Goal: Navigation & Orientation: Find specific page/section

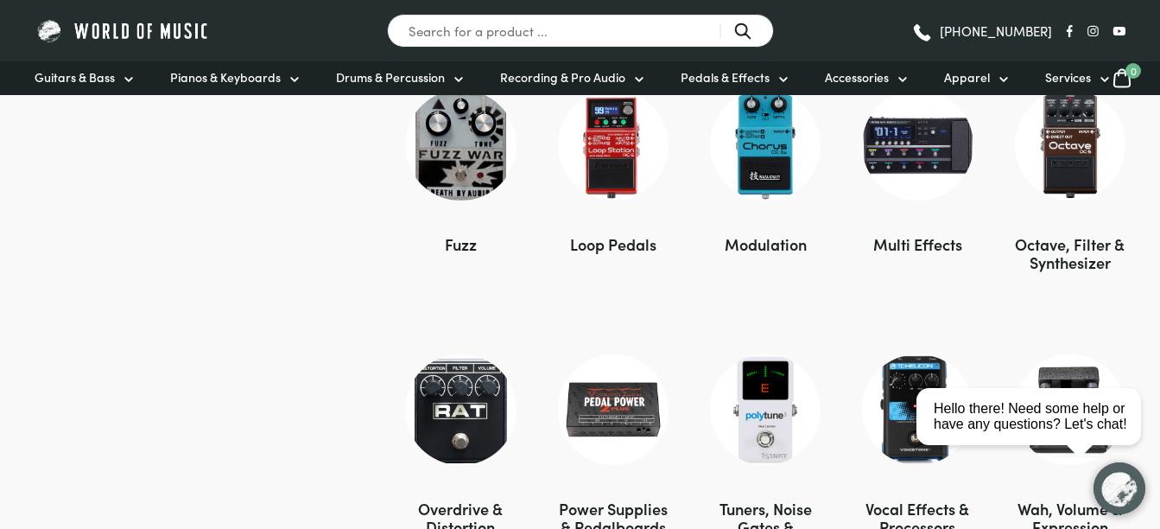
scroll to position [1641, 0]
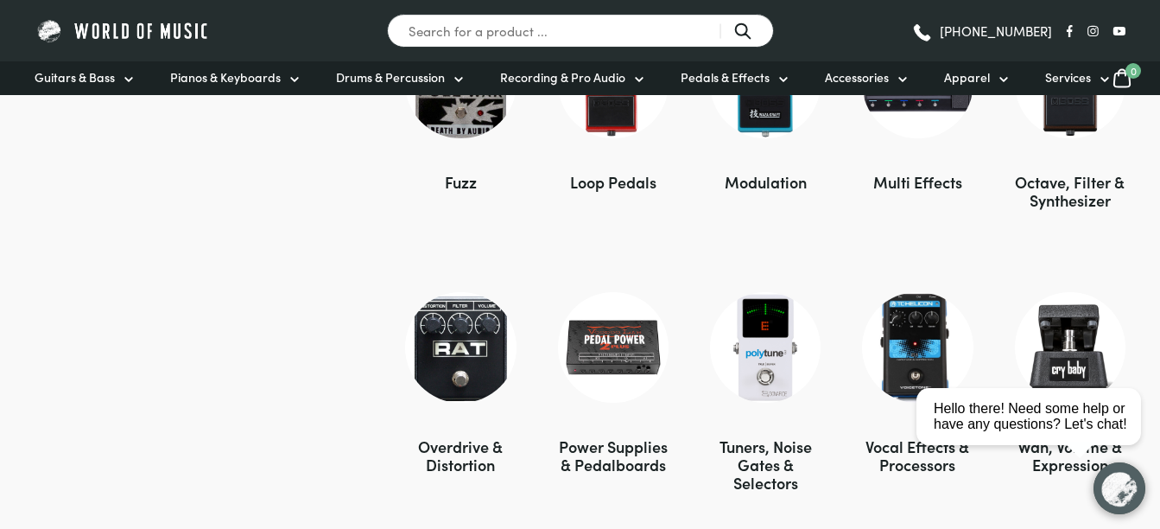
click at [774, 368] on img at bounding box center [765, 347] width 111 height 111
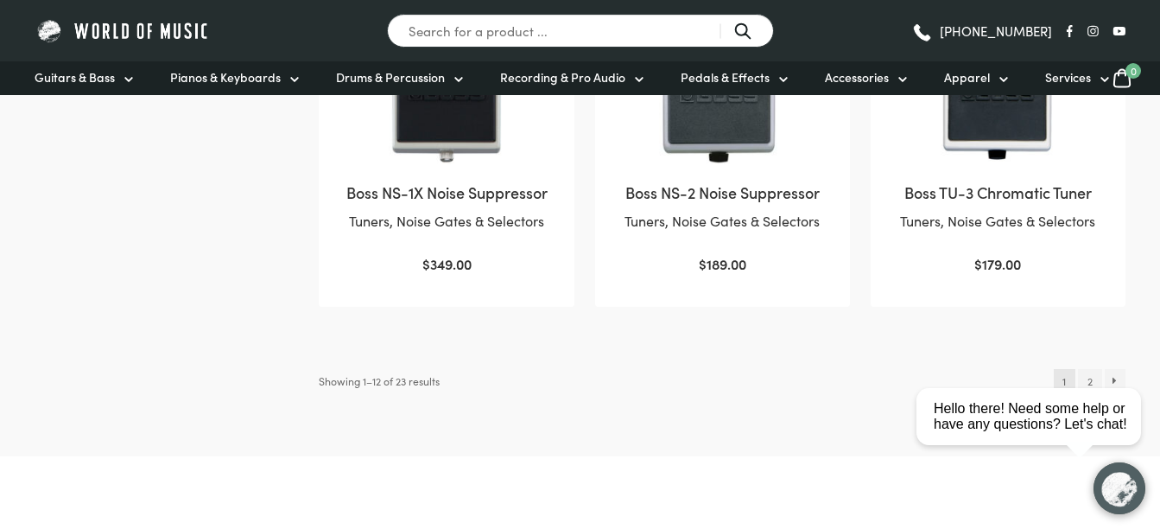
scroll to position [1814, 0]
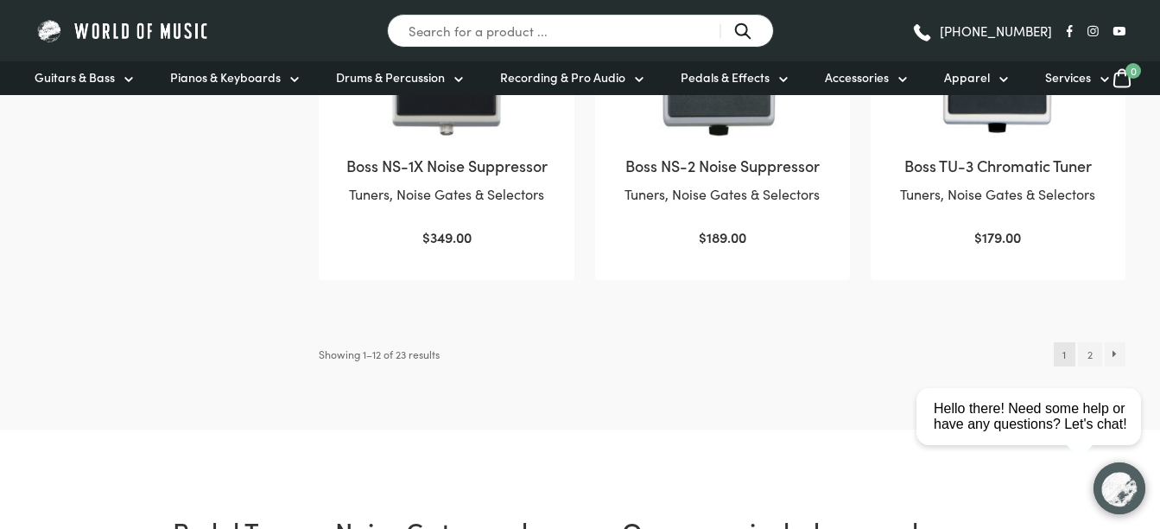
click at [1087, 339] on html "close Hello there! Need some help or have any questions? Let's chat!" at bounding box center [1035, 339] width 251 height 0
click at [1092, 339] on html "close Hello there! Need some help or have any questions? Let's chat!" at bounding box center [1035, 339] width 251 height 0
click at [1115, 339] on html "close Hello there! Need some help or have any questions? Let's chat!" at bounding box center [1035, 339] width 251 height 0
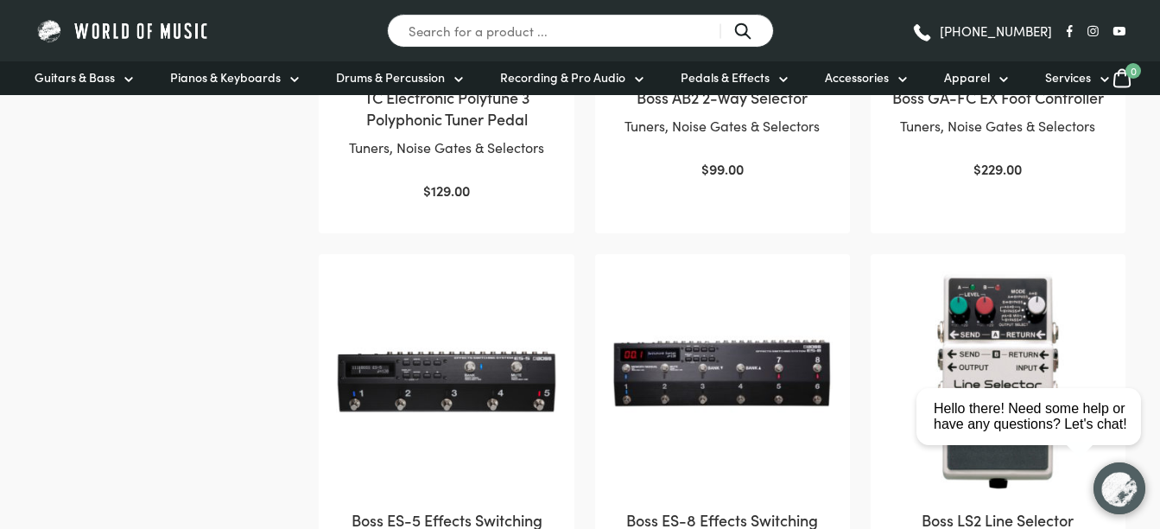
scroll to position [1037, 0]
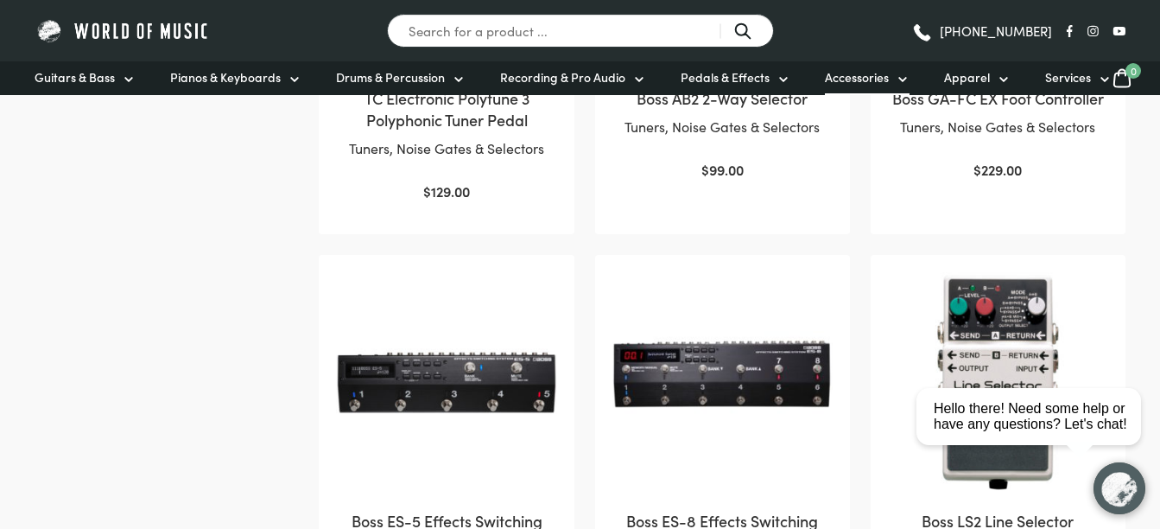
click at [844, 79] on span "Accessories" at bounding box center [857, 77] width 64 height 18
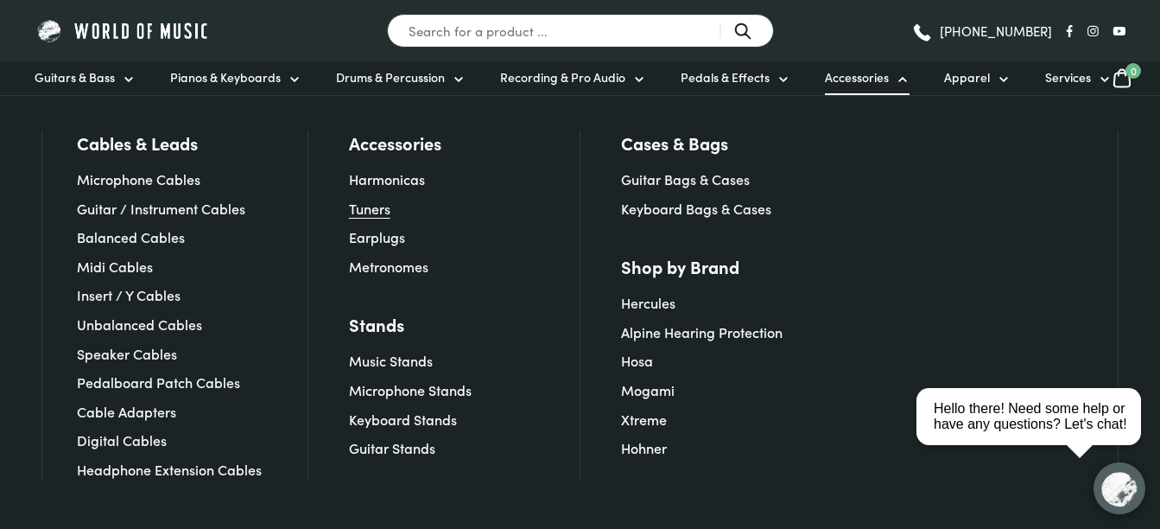
click at [368, 211] on link "Tuners" at bounding box center [369, 208] width 41 height 19
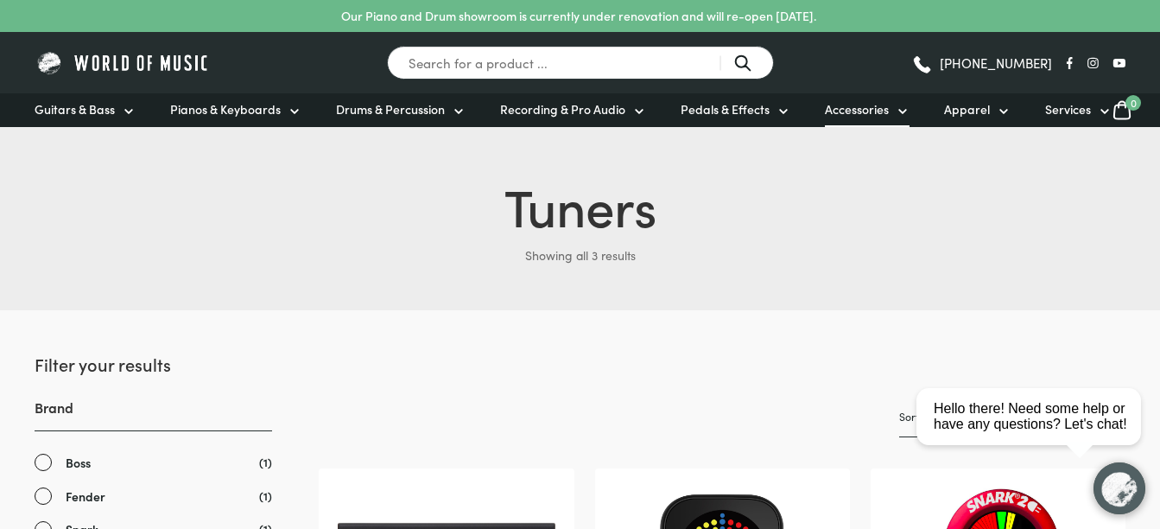
click at [847, 110] on span "Accessories" at bounding box center [857, 109] width 64 height 18
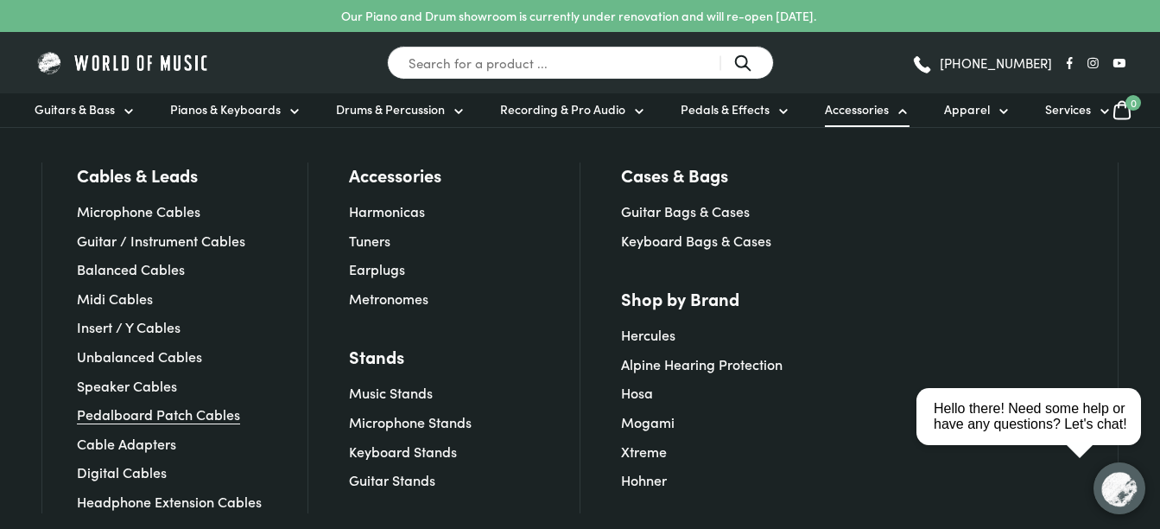
click at [147, 416] on link "Pedalboard Patch Cables" at bounding box center [158, 413] width 163 height 19
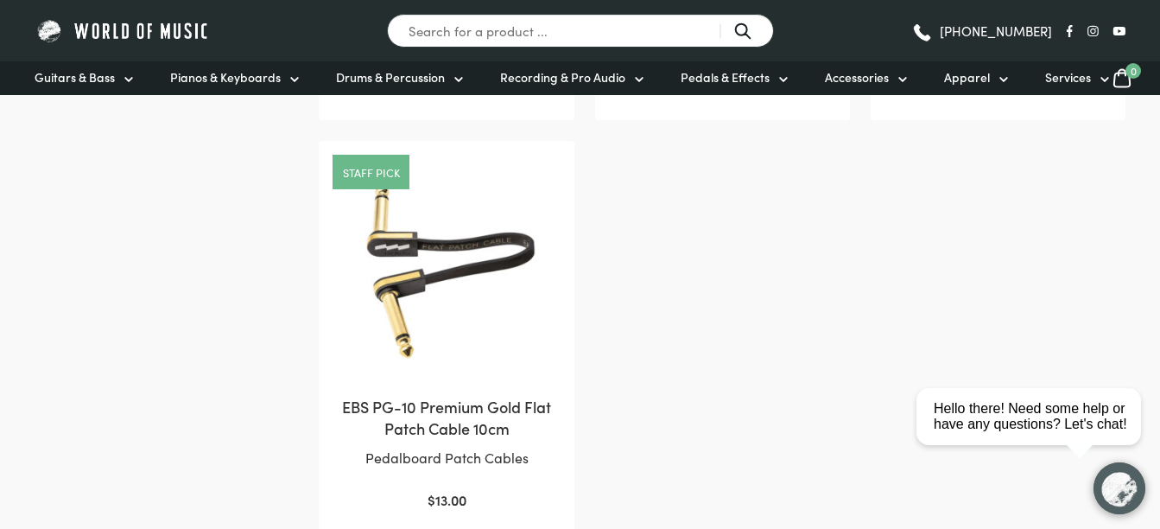
scroll to position [1555, 0]
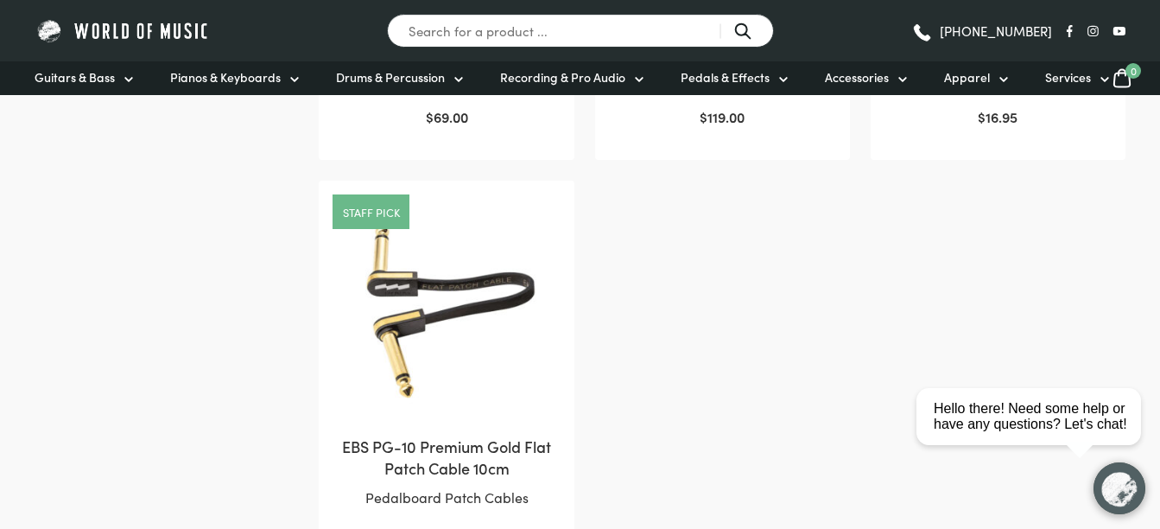
click at [439, 332] on img at bounding box center [446, 308] width 220 height 220
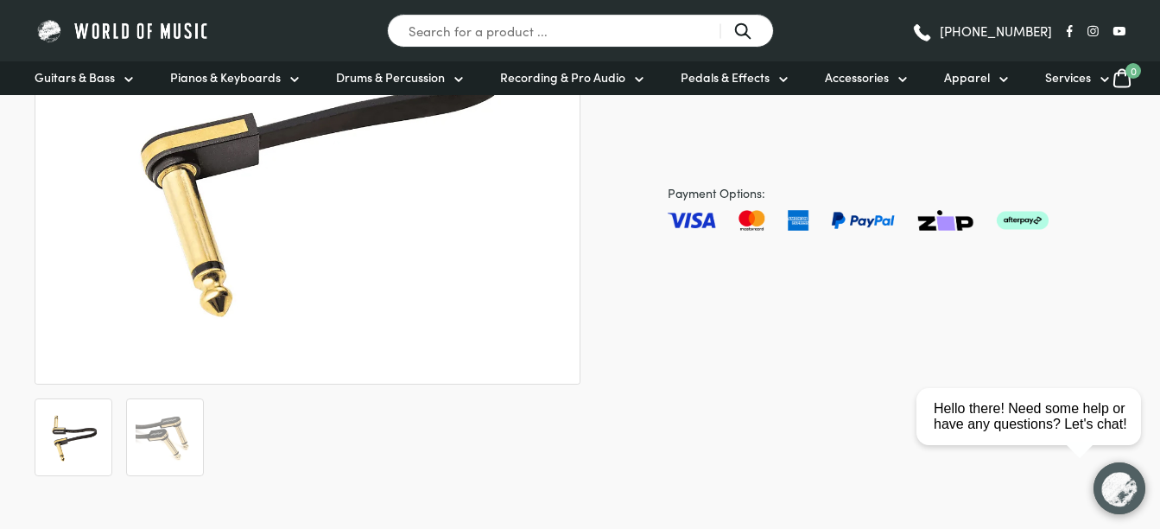
scroll to position [432, 0]
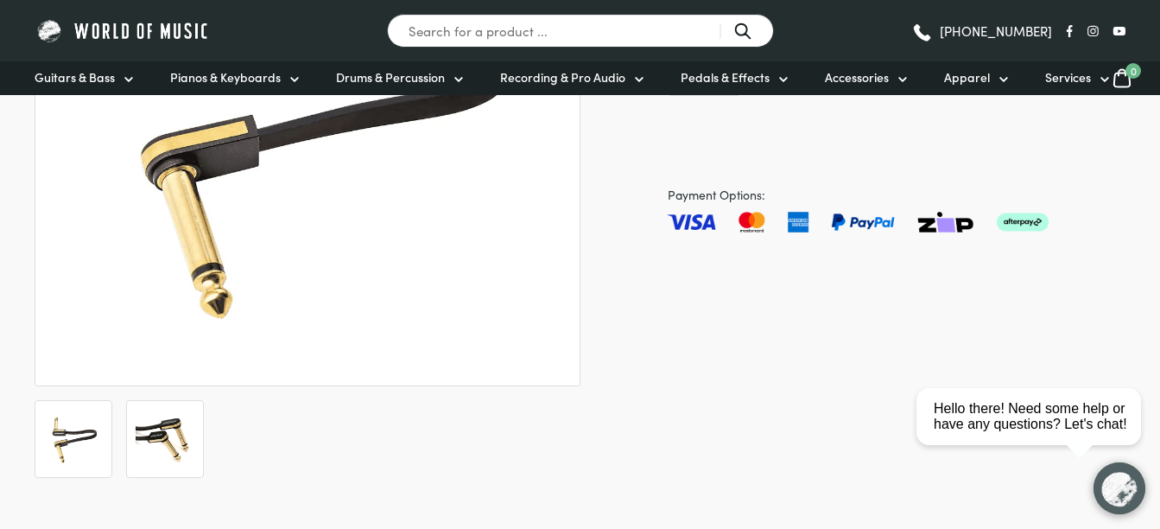
click at [169, 442] on img at bounding box center [165, 438] width 59 height 59
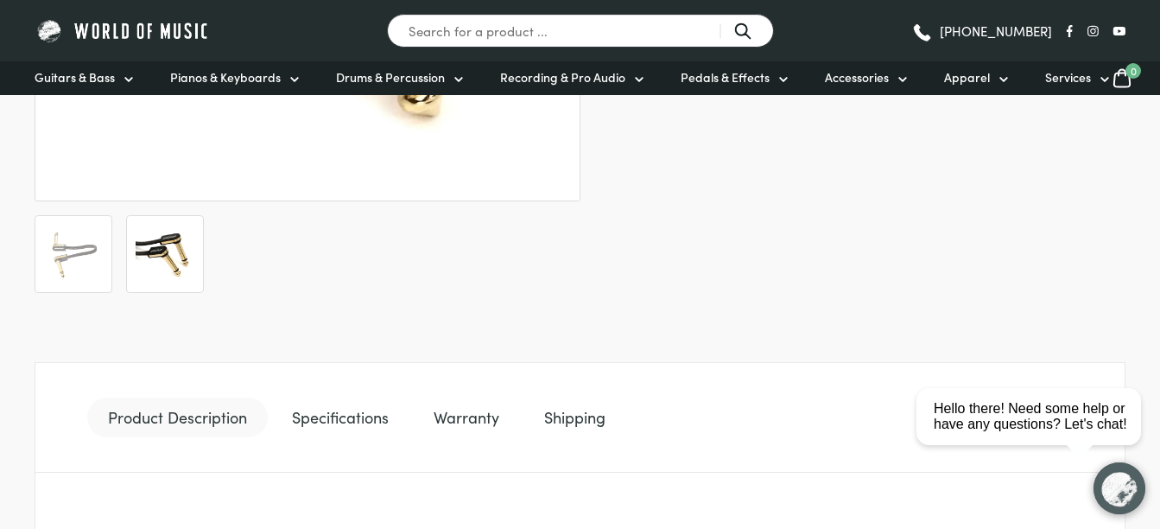
scroll to position [518, 0]
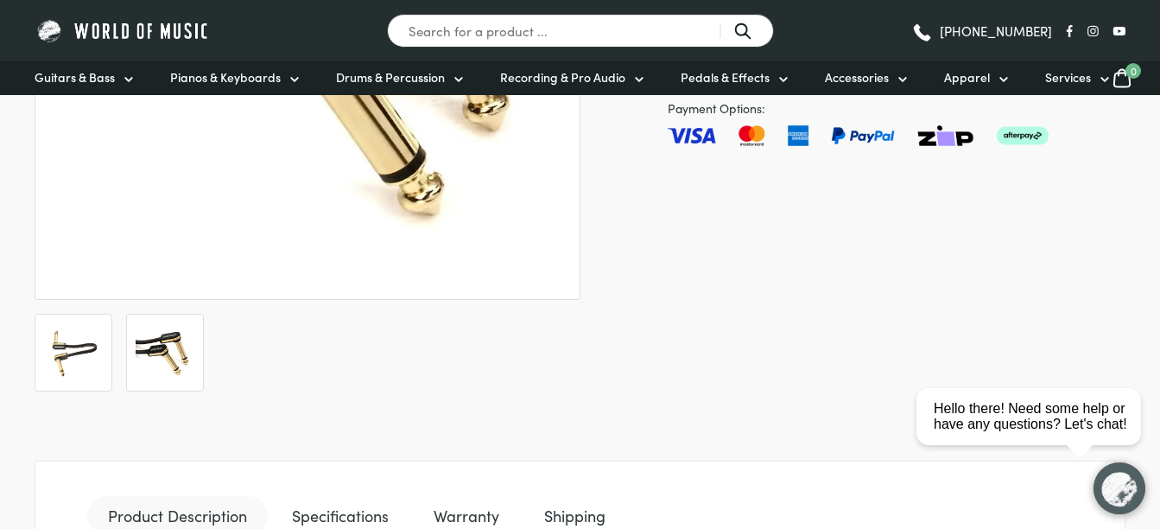
click at [66, 340] on img at bounding box center [73, 352] width 59 height 59
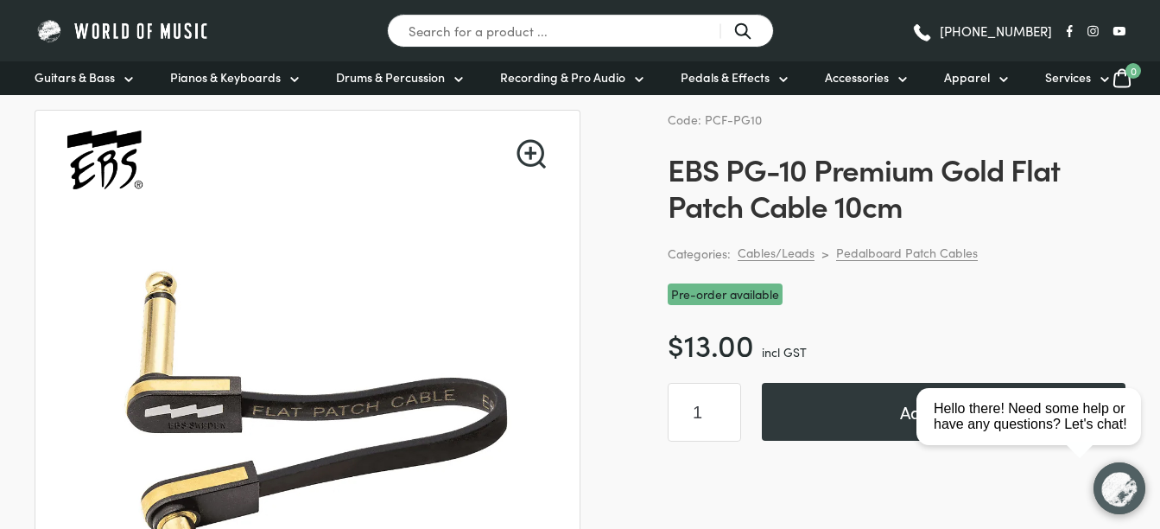
scroll to position [0, 0]
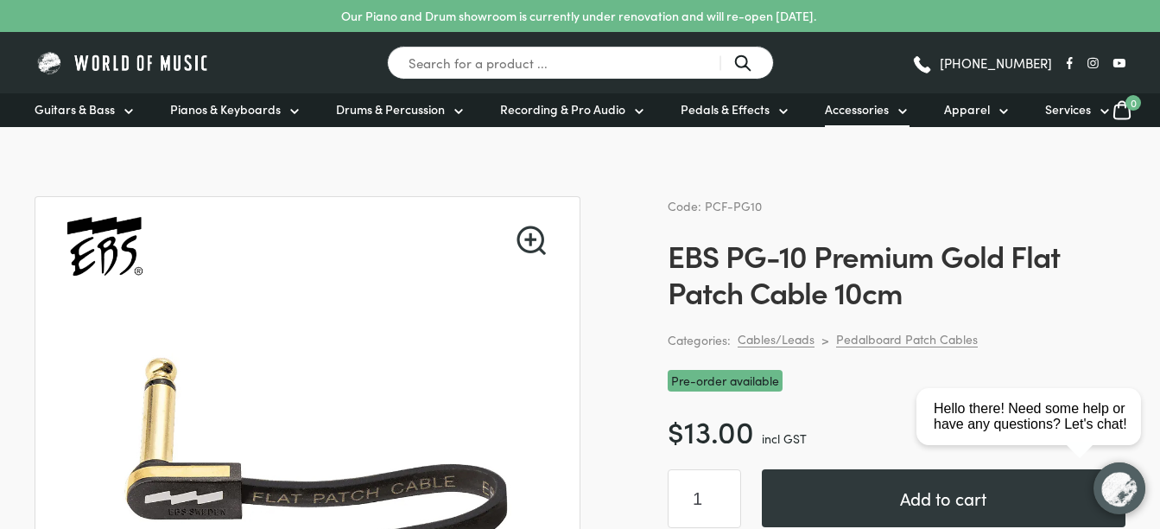
click at [851, 113] on span "Accessories" at bounding box center [857, 109] width 64 height 18
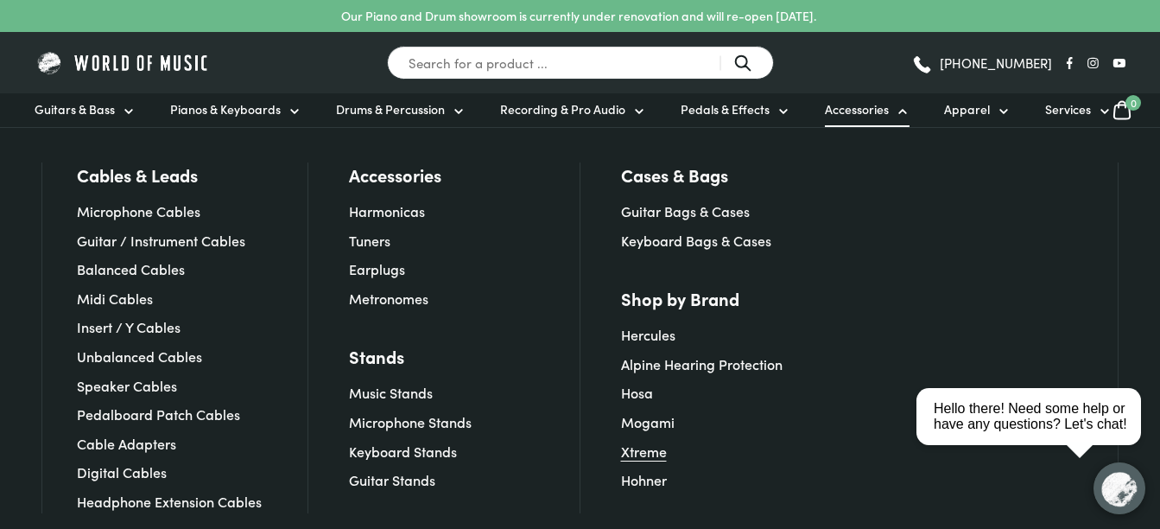
click at [659, 445] on link "Xtreme" at bounding box center [644, 450] width 46 height 19
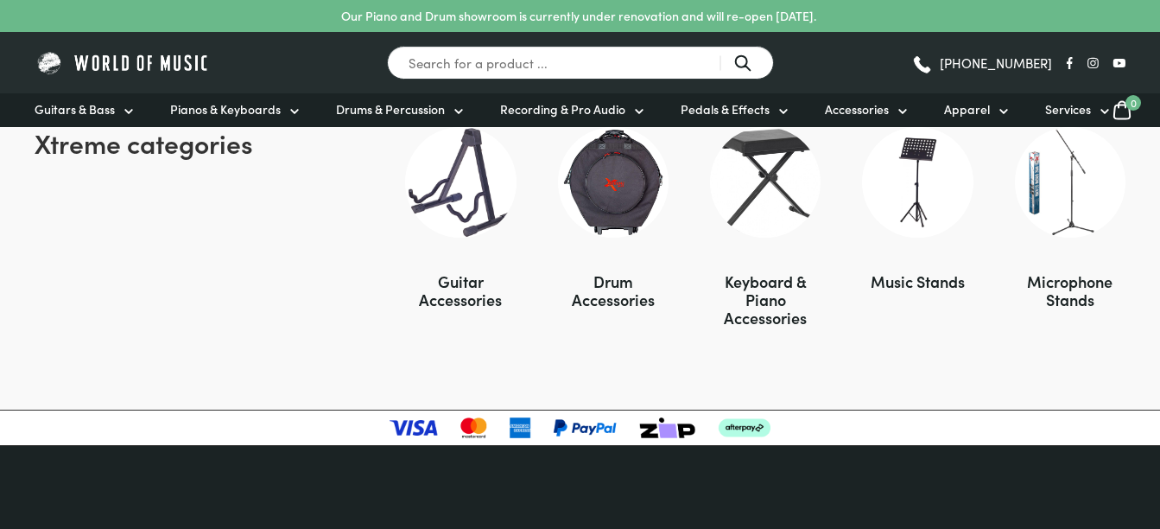
click at [472, 211] on img at bounding box center [460, 182] width 111 height 111
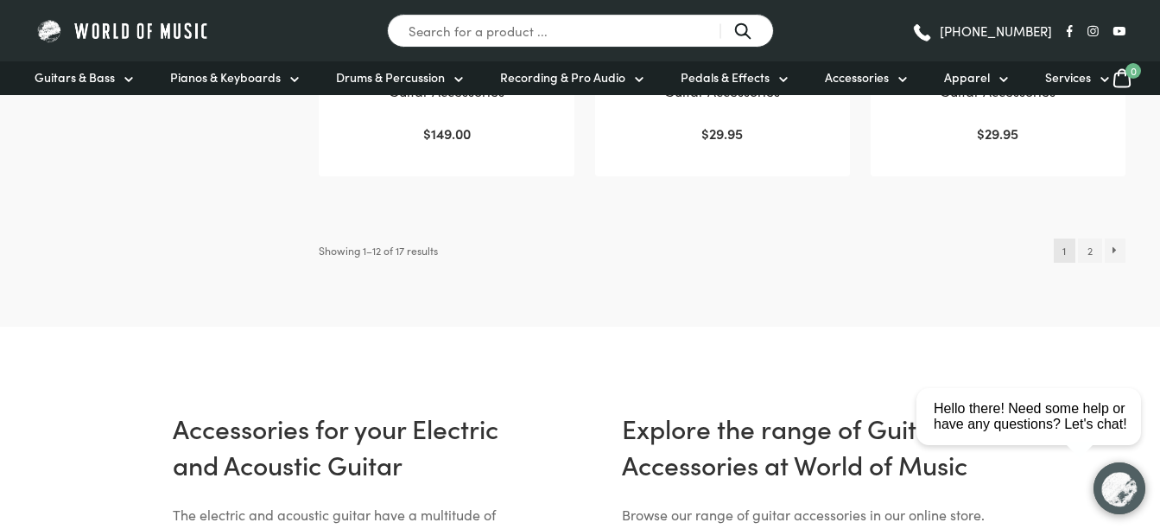
scroll to position [1987, 0]
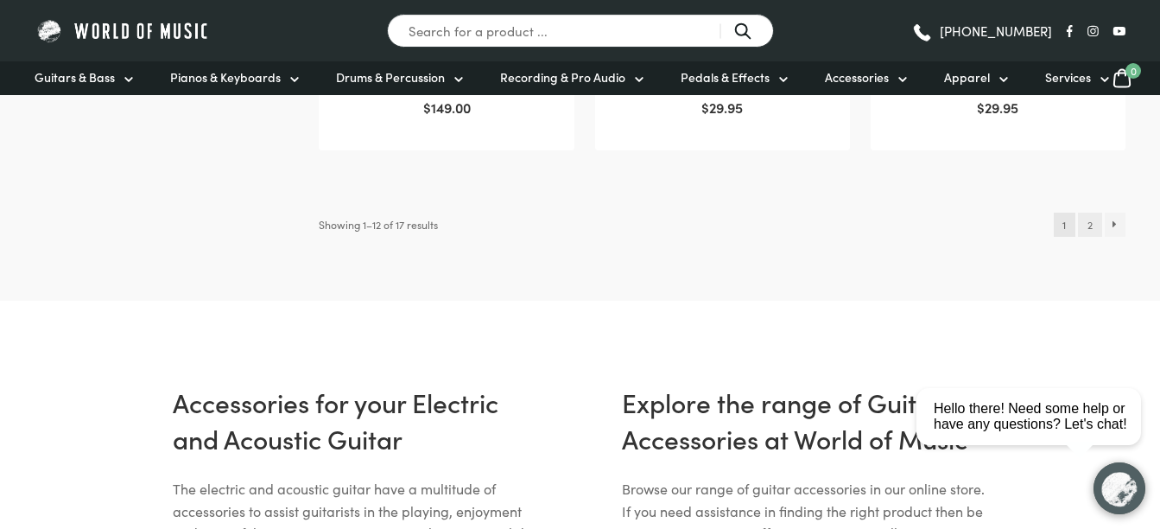
click at [1087, 221] on link "2" at bounding box center [1089, 225] width 23 height 24
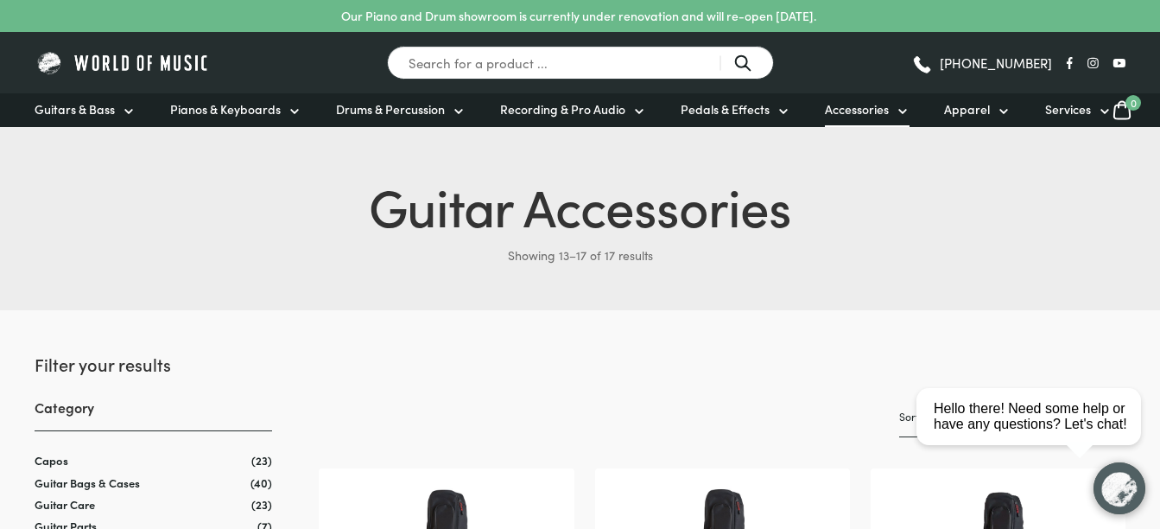
click at [841, 111] on span "Accessories" at bounding box center [857, 109] width 64 height 18
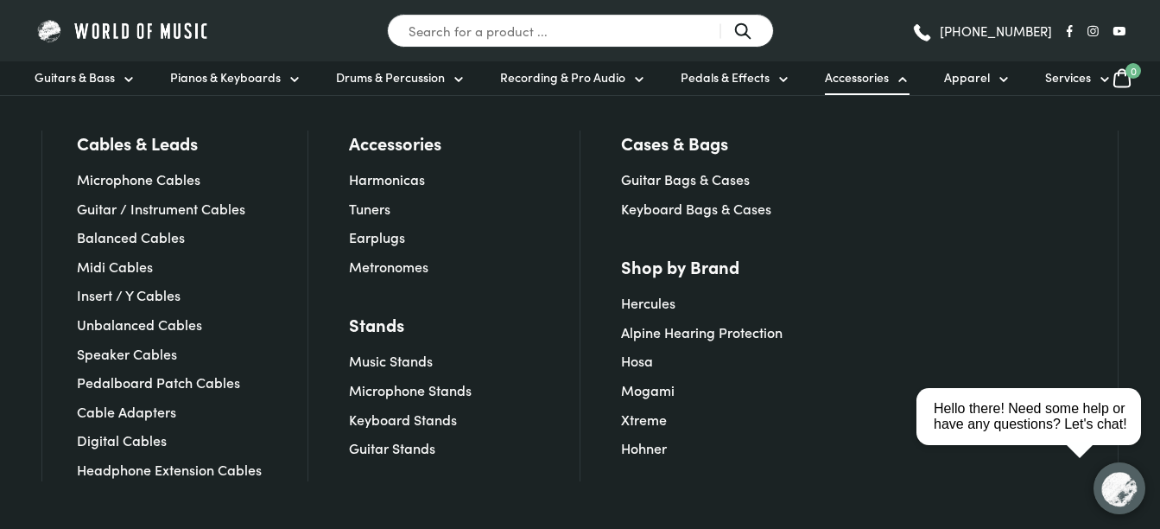
scroll to position [86, 0]
click at [78, 78] on span "Guitars & Bass" at bounding box center [75, 77] width 80 height 18
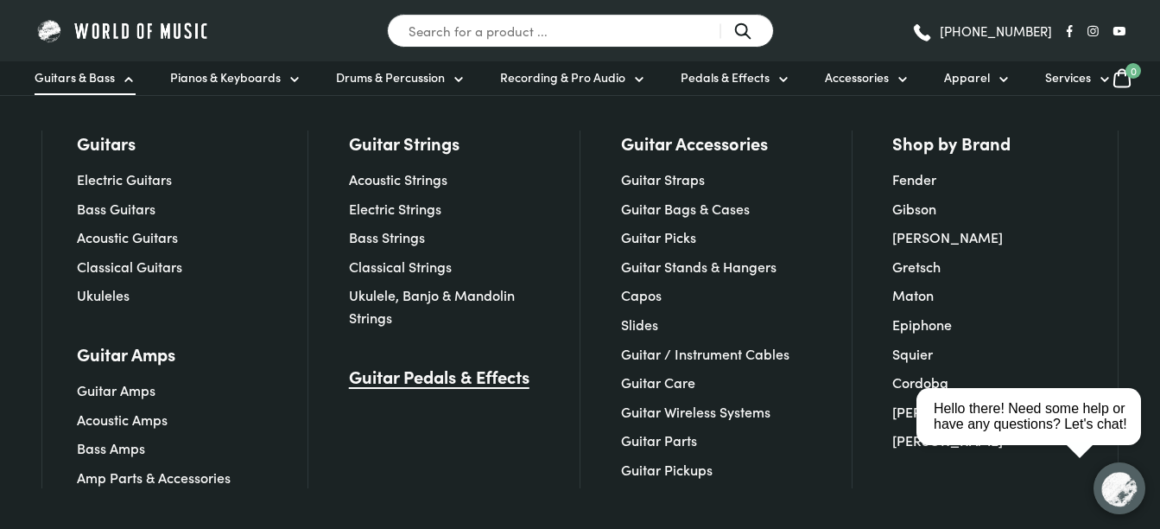
click at [431, 374] on link "Guitar Pedals & Effects" at bounding box center [439, 376] width 181 height 24
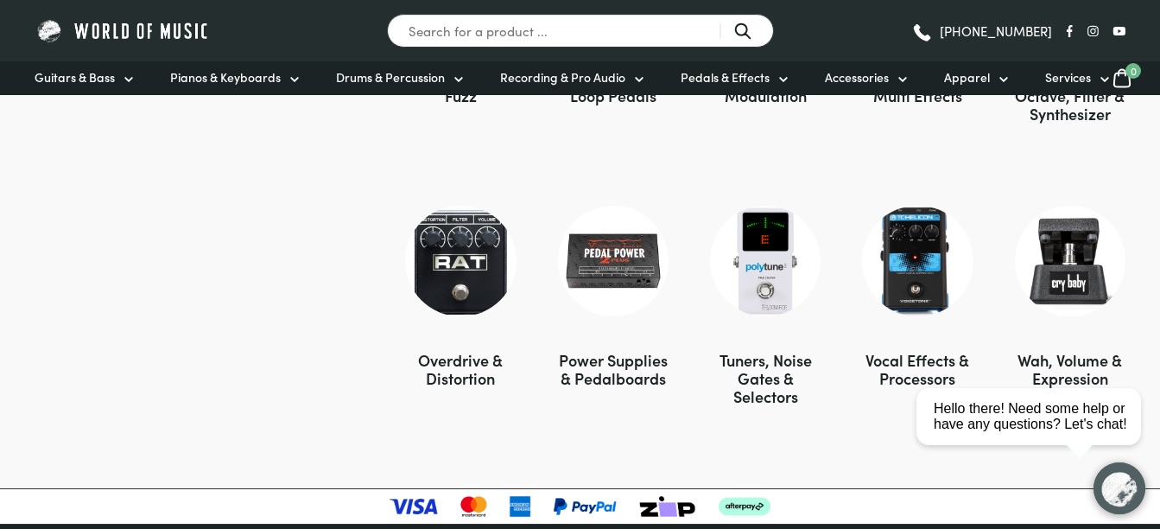
scroll to position [1641, 0]
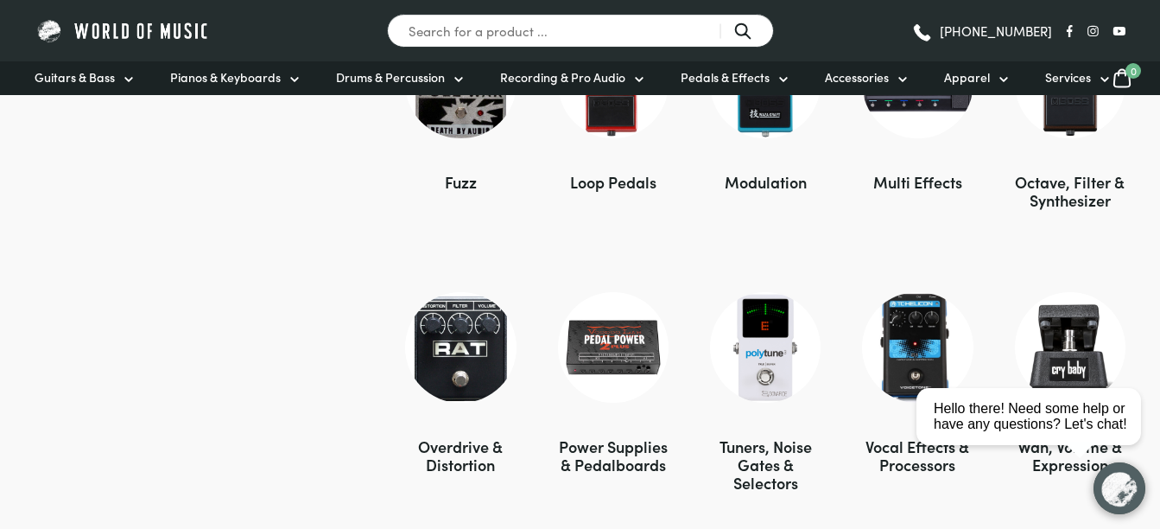
click at [606, 353] on img at bounding box center [613, 347] width 111 height 111
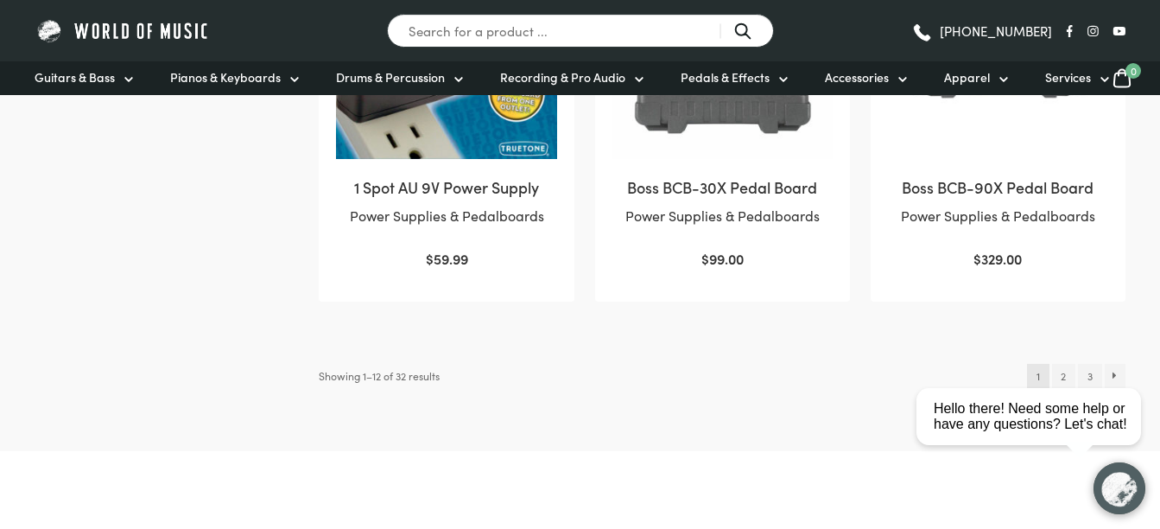
scroll to position [1900, 0]
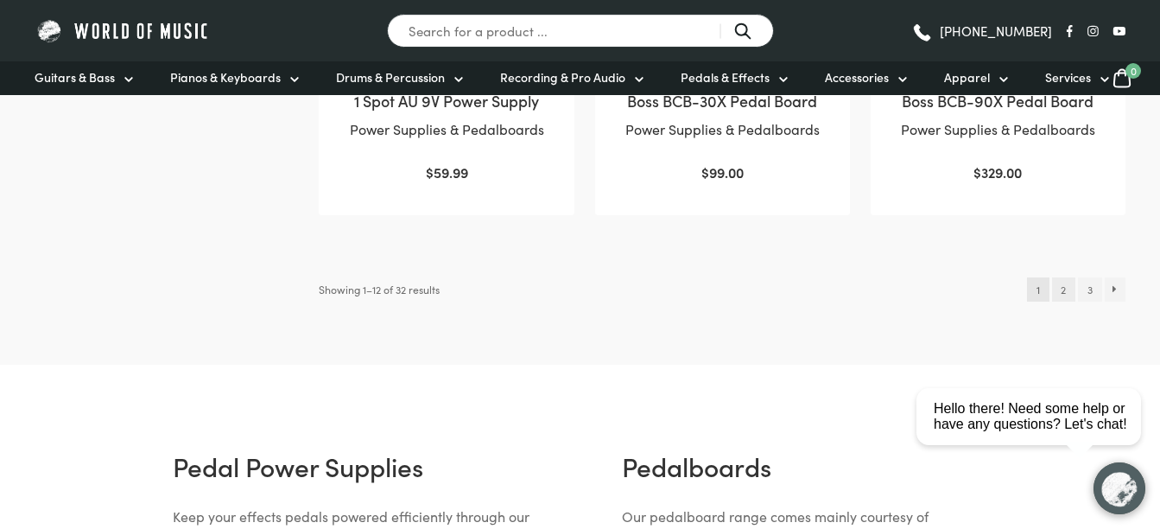
click at [1056, 292] on link "2" at bounding box center [1063, 289] width 23 height 24
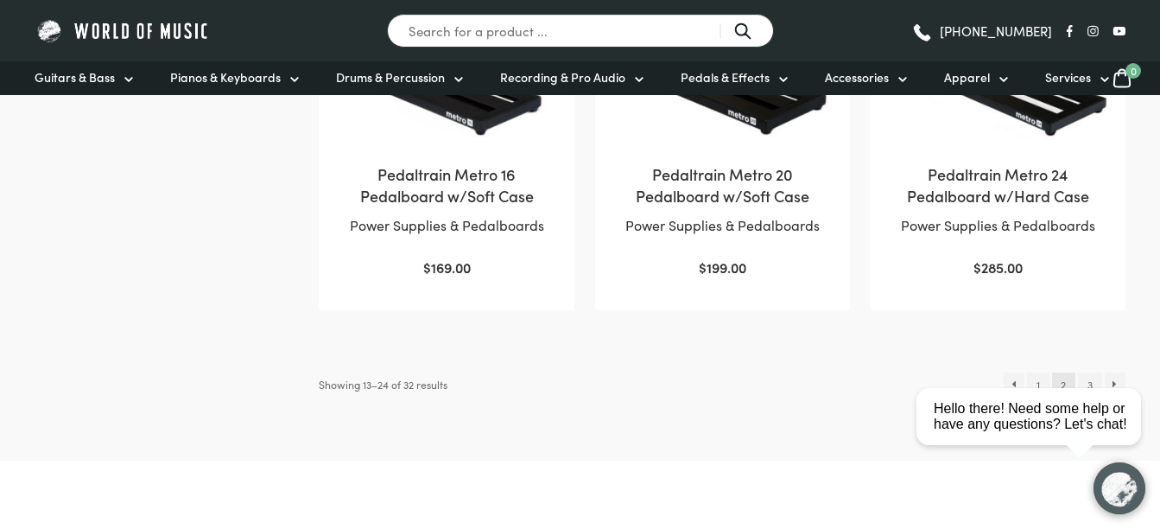
scroll to position [1900, 0]
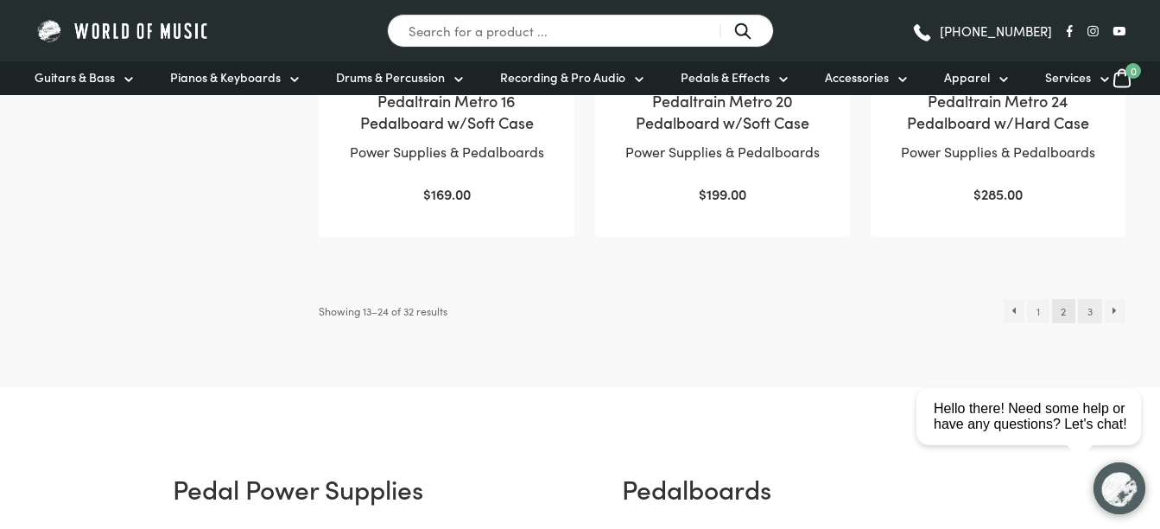
click at [1093, 314] on link "3" at bounding box center [1089, 311] width 23 height 24
